Goal: Transaction & Acquisition: Download file/media

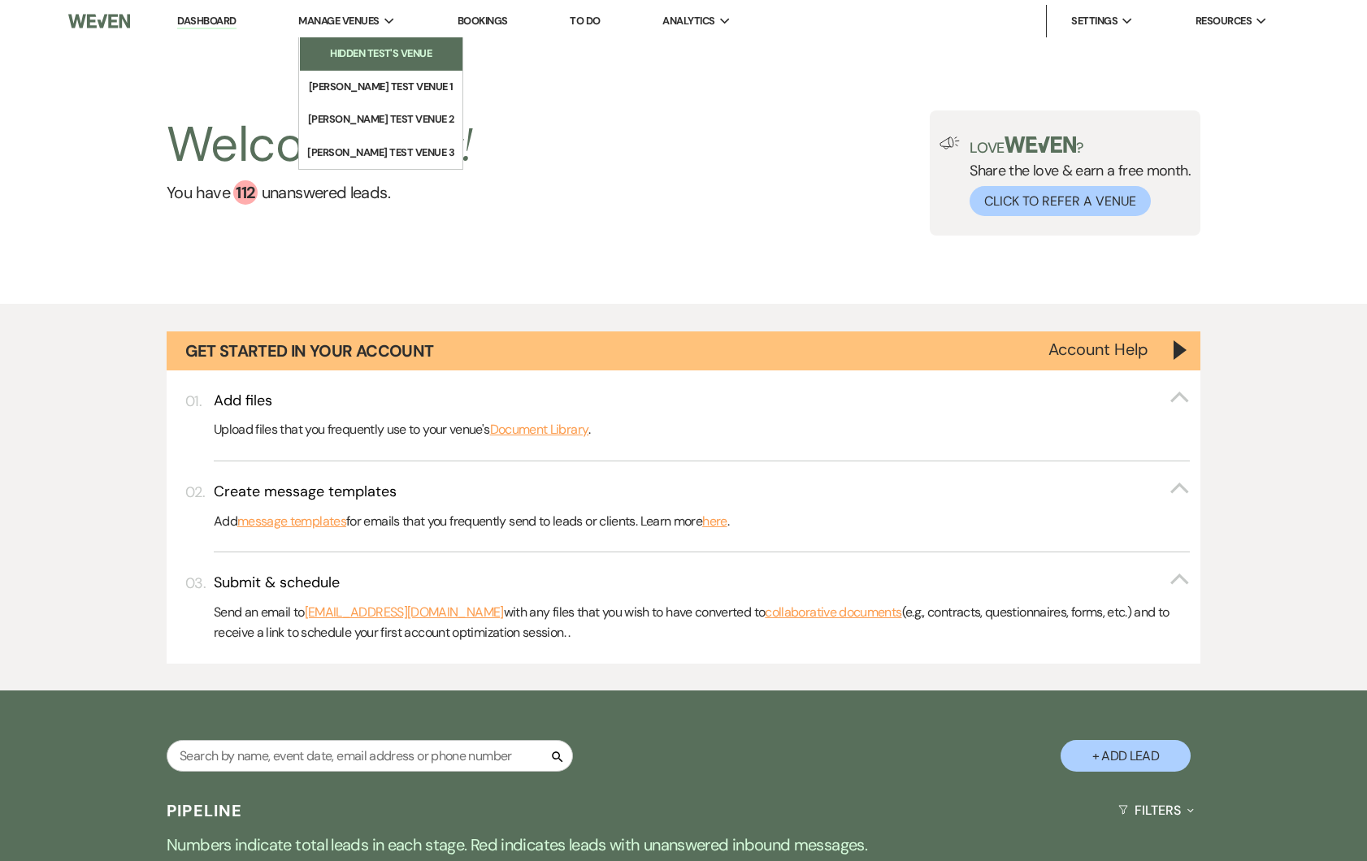
click at [366, 54] on li "Hidden Test's Venue" at bounding box center [381, 53] width 146 height 16
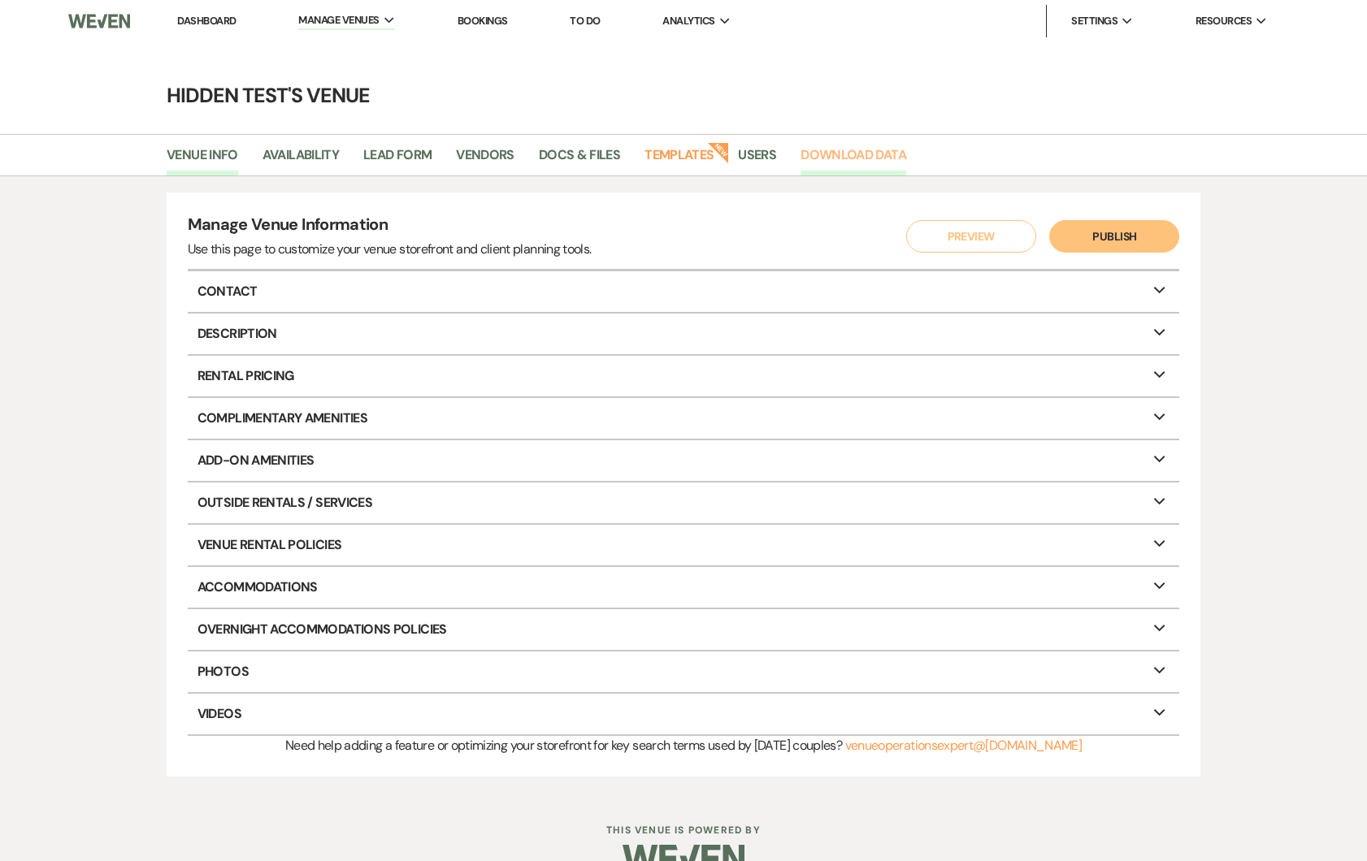
click at [813, 167] on link "Download Data" at bounding box center [853, 160] width 106 height 31
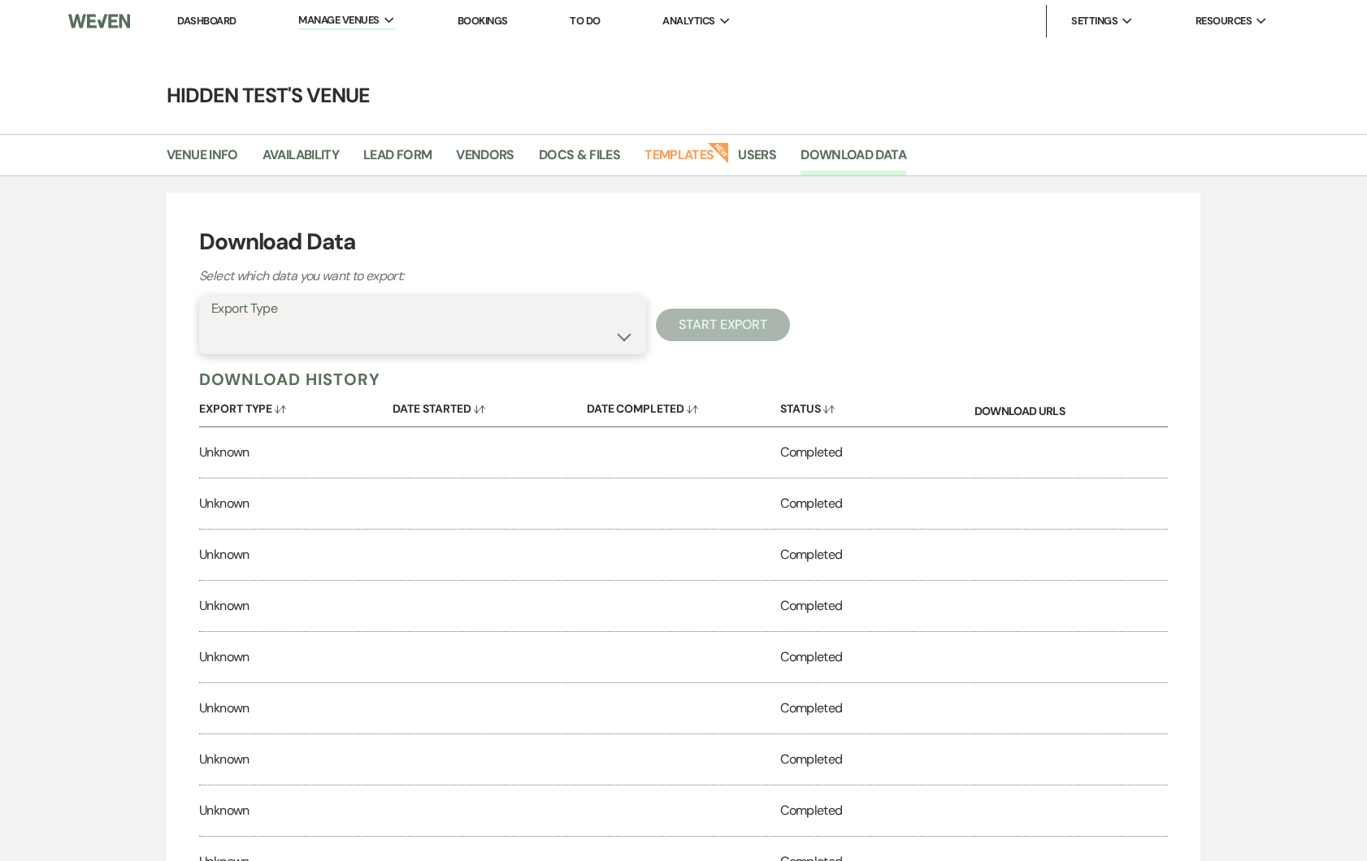
click at [548, 350] on select "Lead Information Rental Overview Lead Documents and Files Metadata Messages Inf…" at bounding box center [422, 337] width 422 height 32
select select "leadDocumentsZip"
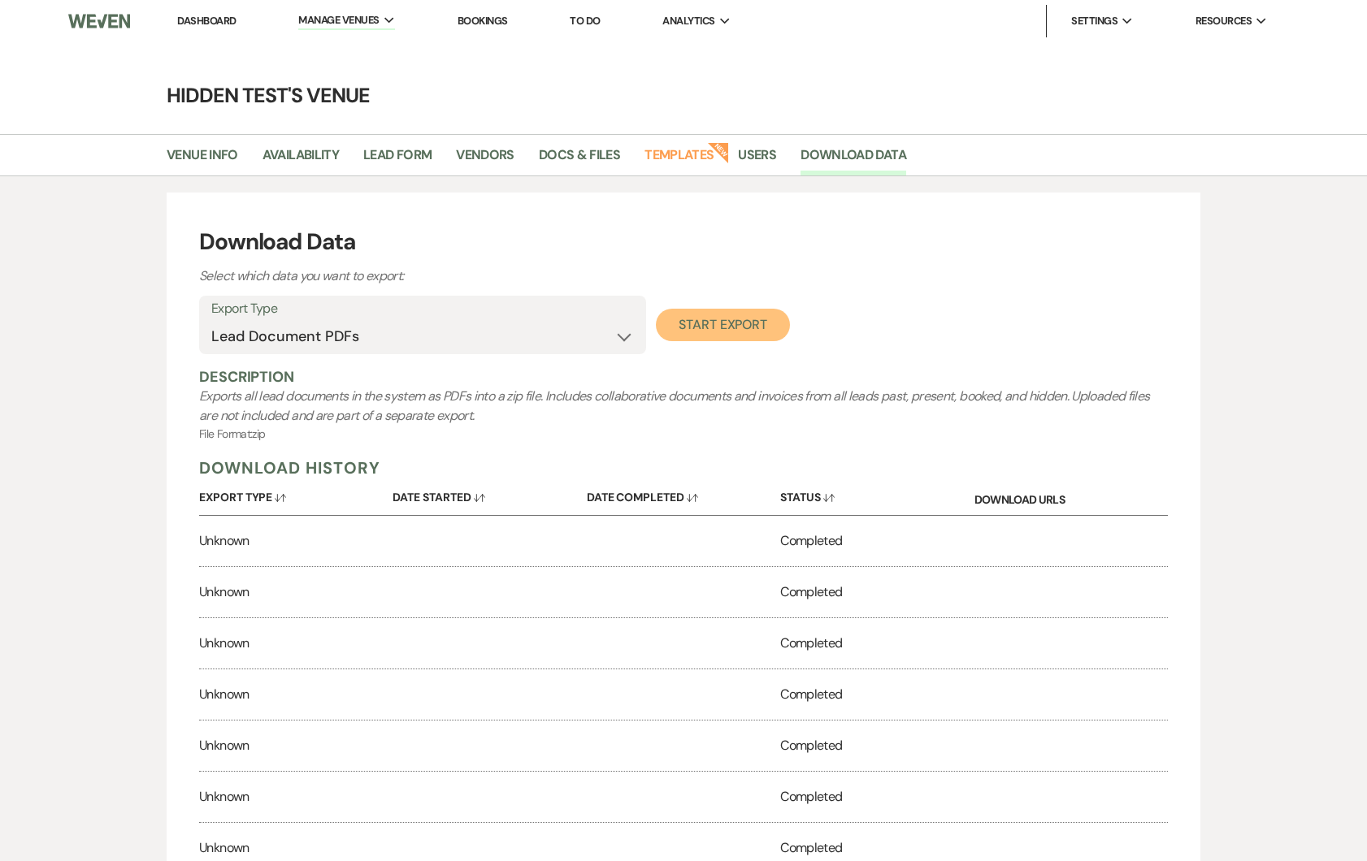
click at [739, 327] on button "Start Export" at bounding box center [723, 325] width 134 height 32
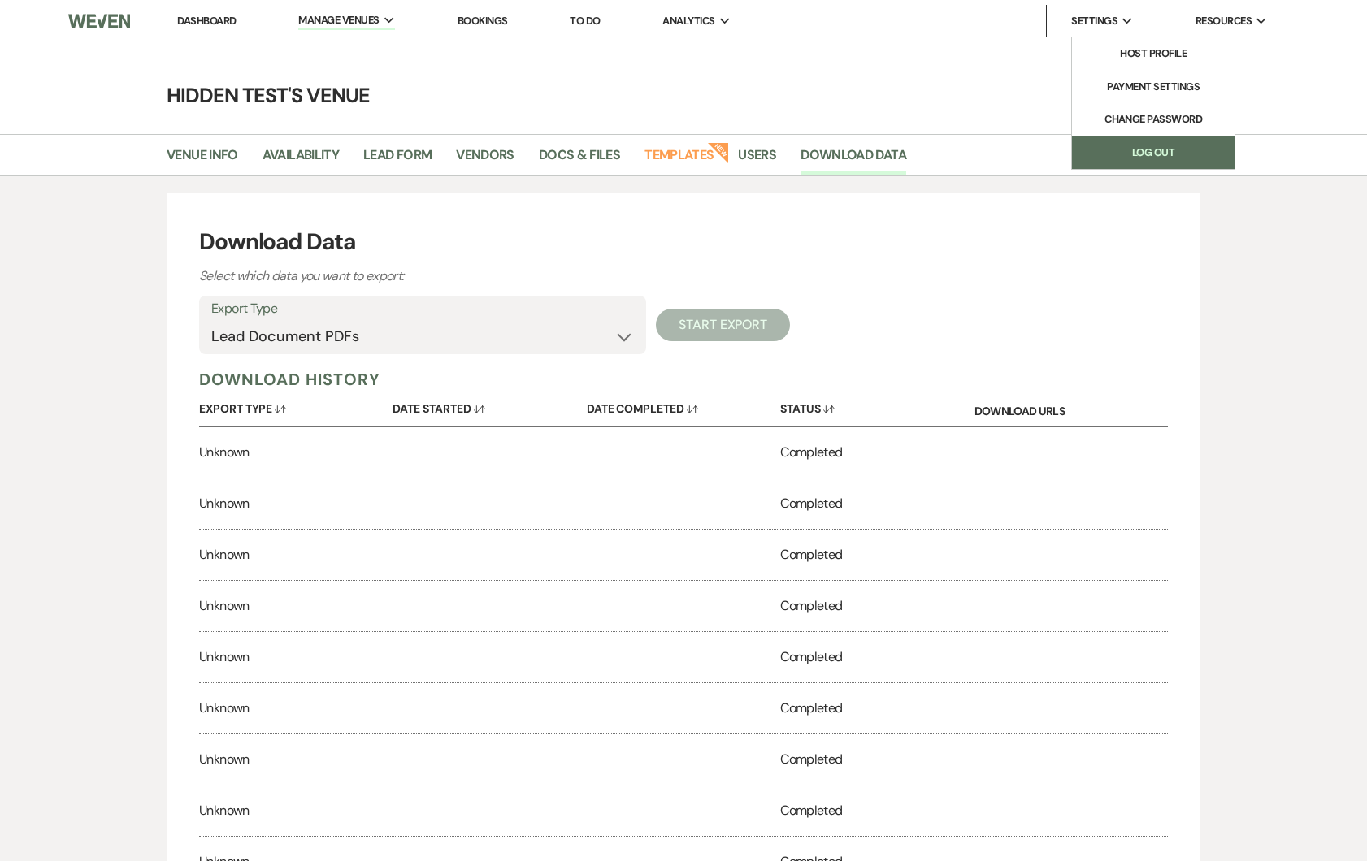
click at [1154, 154] on link "Log Out" at bounding box center [1153, 152] width 162 height 32
